Goal: Transaction & Acquisition: Purchase product/service

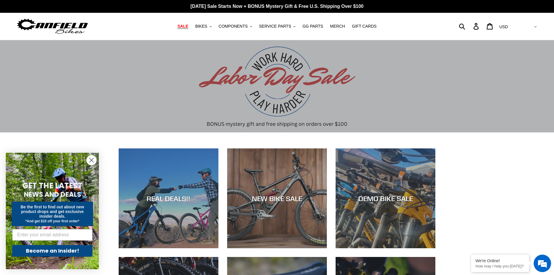
click at [188, 25] on span "SALE" at bounding box center [183, 26] width 11 height 5
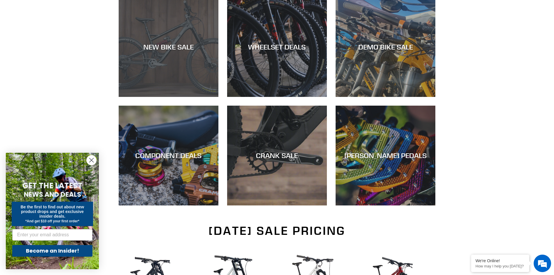
click at [156, 97] on div "NEW BIKE SALE" at bounding box center [169, 97] width 100 height 0
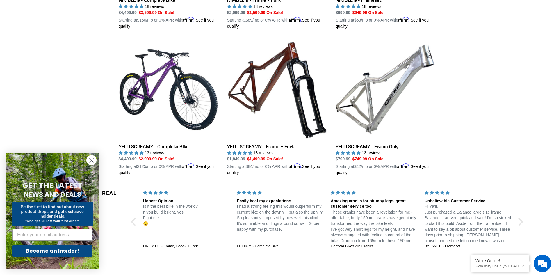
scroll to position [1008, 0]
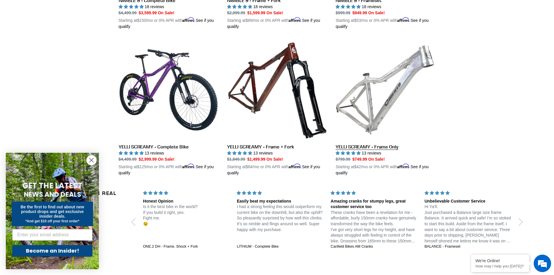
click at [377, 80] on link "YELLI SCREAMY - Frame Only" at bounding box center [386, 108] width 100 height 136
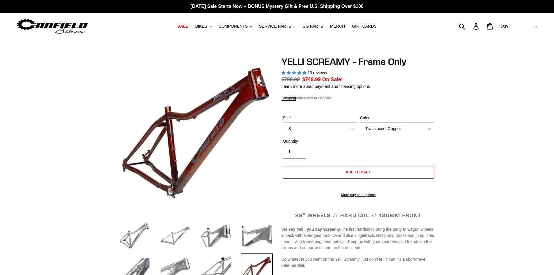
select select "highest-rating"
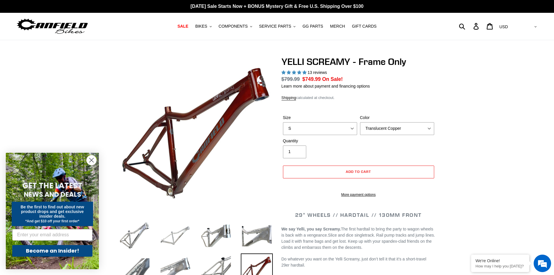
click at [178, 231] on img at bounding box center [175, 236] width 32 height 32
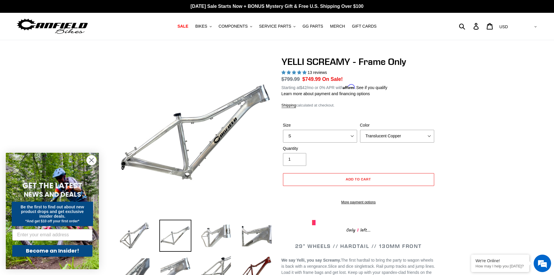
click at [221, 231] on img at bounding box center [216, 236] width 32 height 32
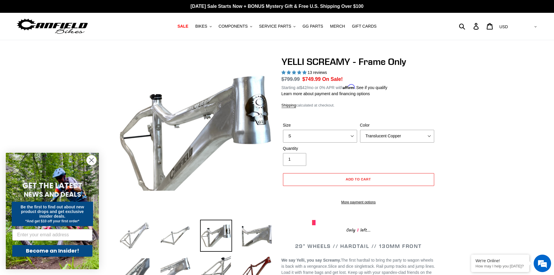
click at [134, 239] on img at bounding box center [135, 236] width 32 height 32
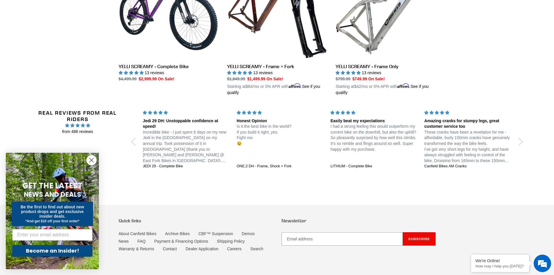
scroll to position [914, 0]
